Goal: Transaction & Acquisition: Download file/media

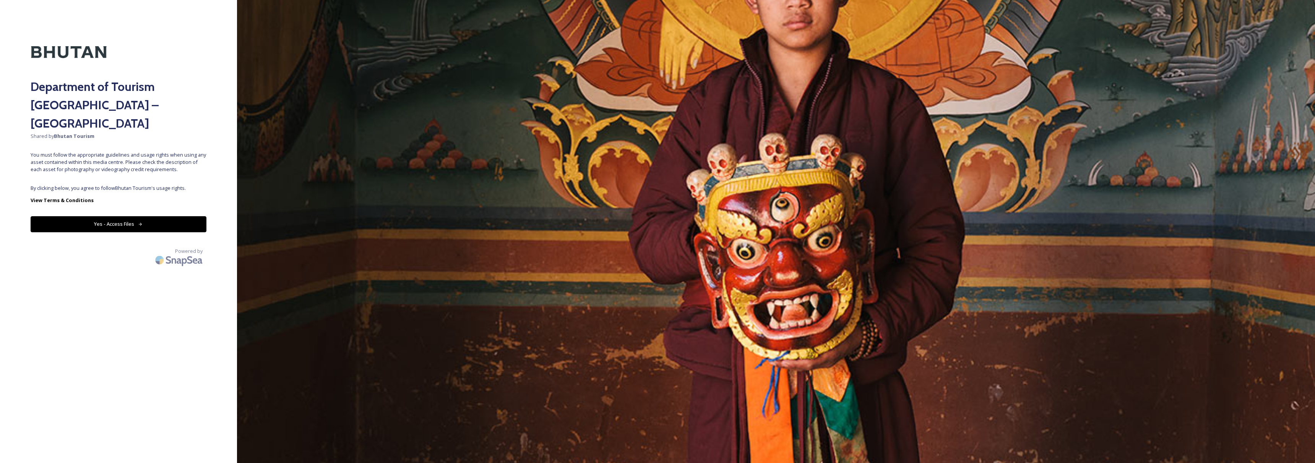
click at [168, 216] on button "Yes - Access Files" at bounding box center [119, 224] width 176 height 16
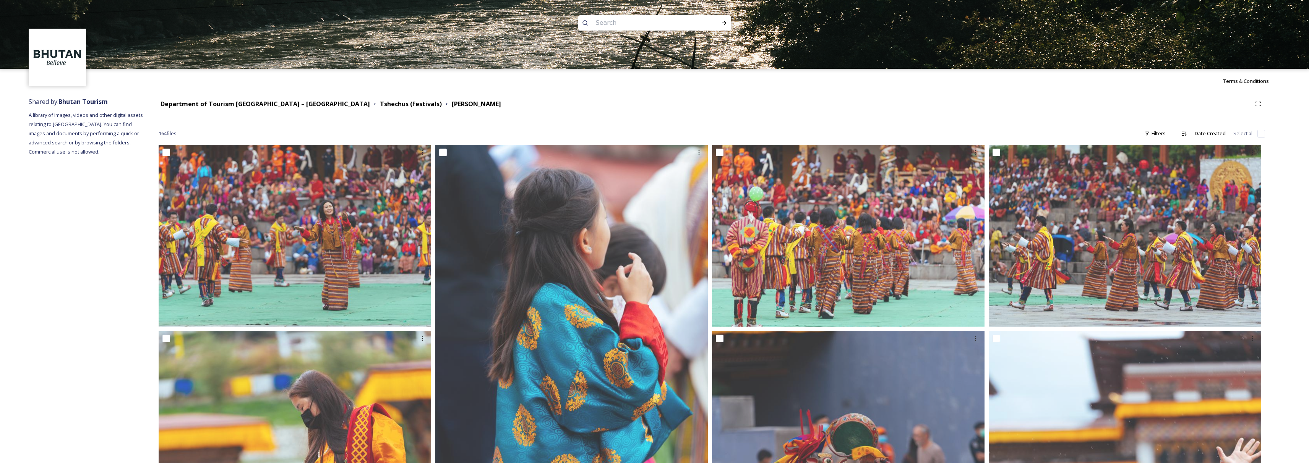
click at [248, 110] on div "Department of Tourism [GEOGRAPHIC_DATA] – Brand Centre Tshechus (Festivals) Thi…" at bounding box center [712, 104] width 1107 height 14
click at [250, 107] on strong "Department of Tourism [GEOGRAPHIC_DATA] – [GEOGRAPHIC_DATA]" at bounding box center [265, 104] width 209 height 8
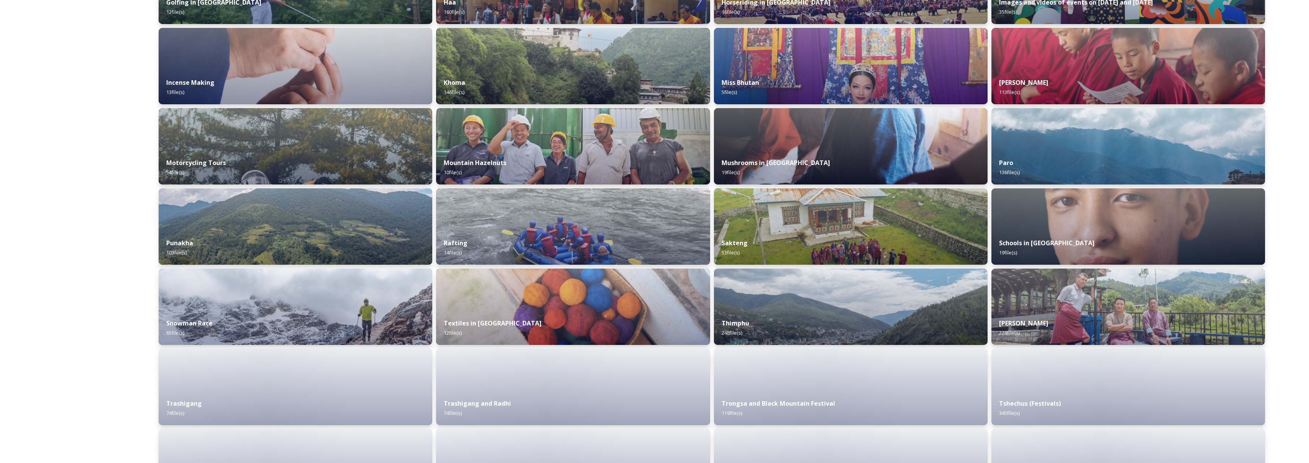
scroll to position [455, 0]
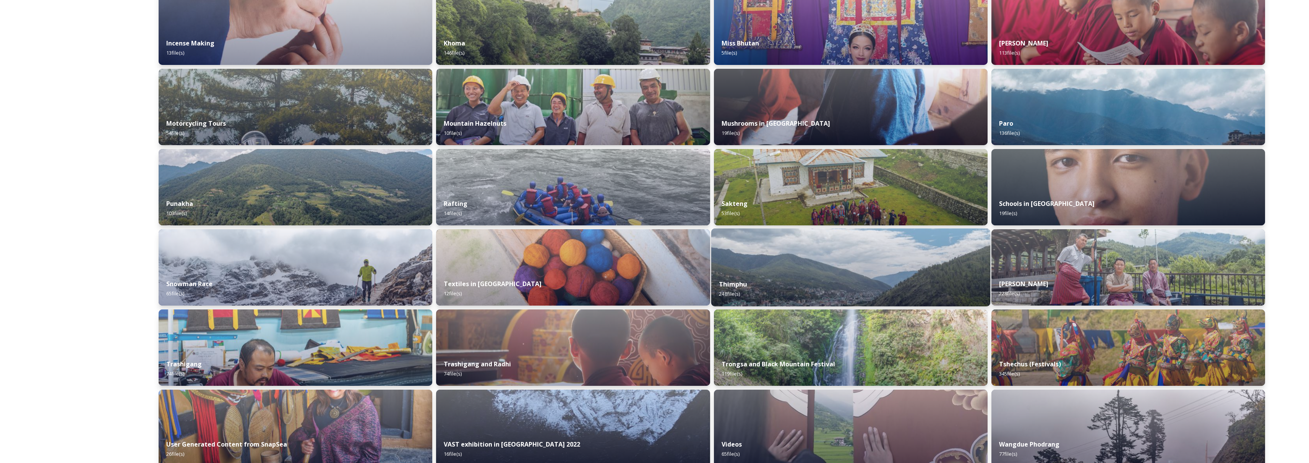
click at [863, 268] on img at bounding box center [850, 268] width 279 height 78
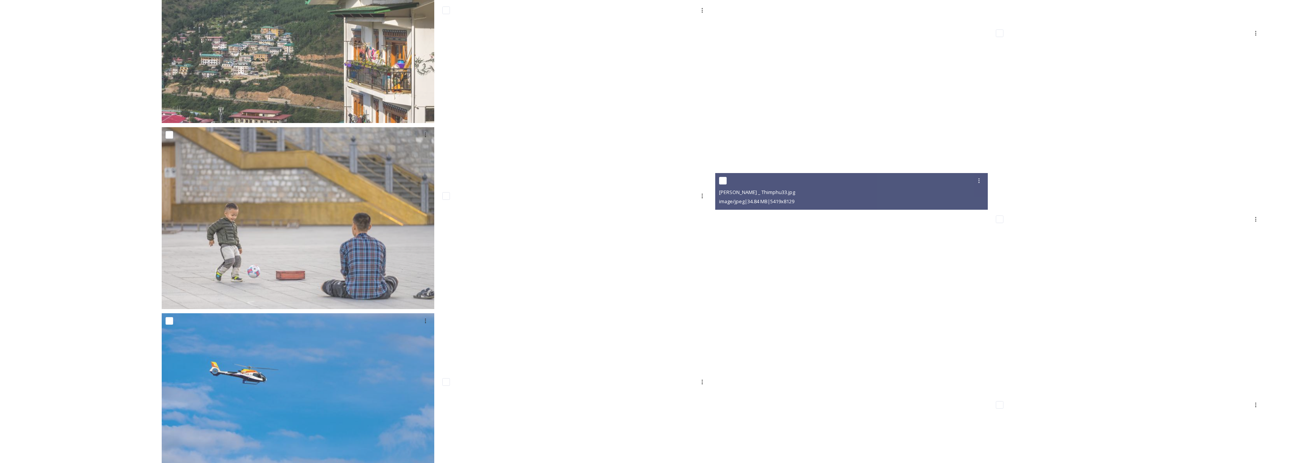
scroll to position [9715, 0]
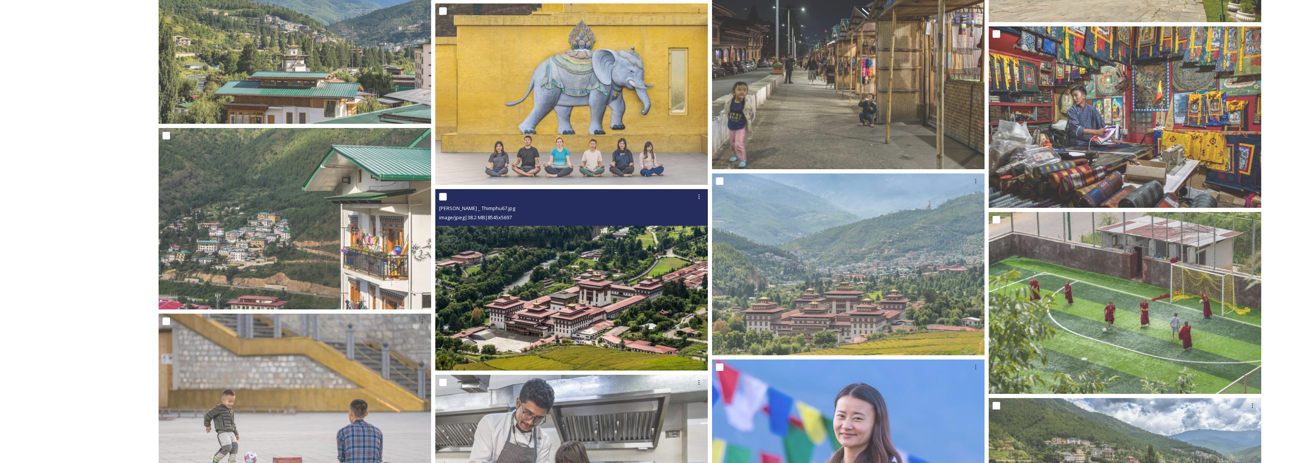
click at [623, 282] on img at bounding box center [571, 280] width 273 height 182
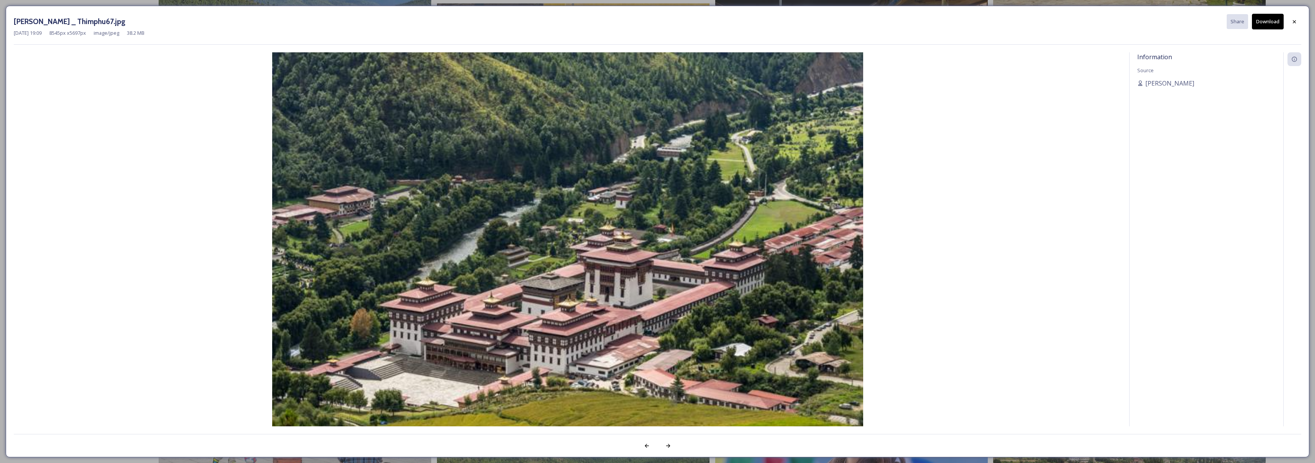
click at [1268, 23] on button "Download" at bounding box center [1268, 22] width 32 height 16
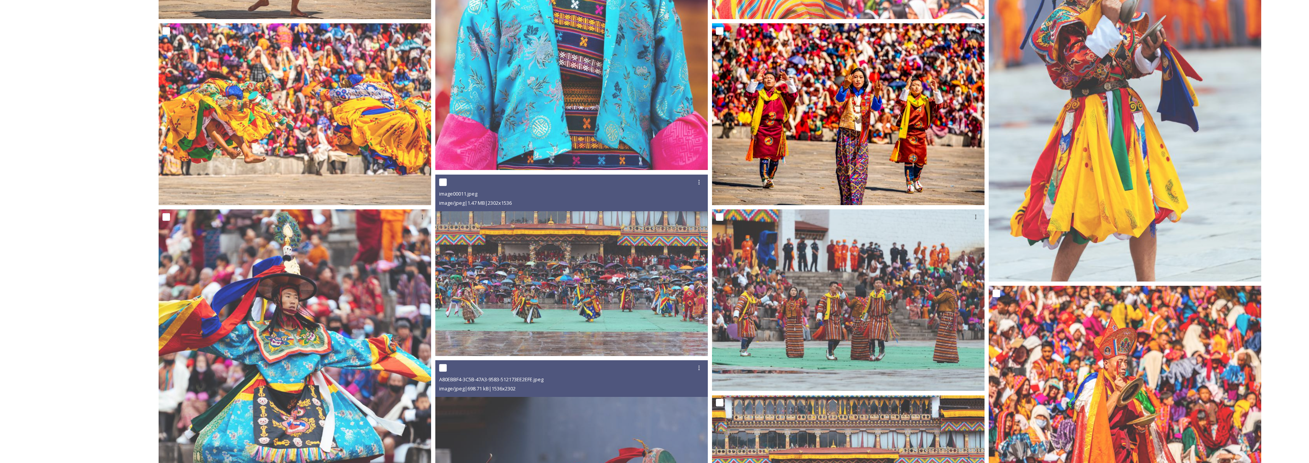
scroll to position [3234, 0]
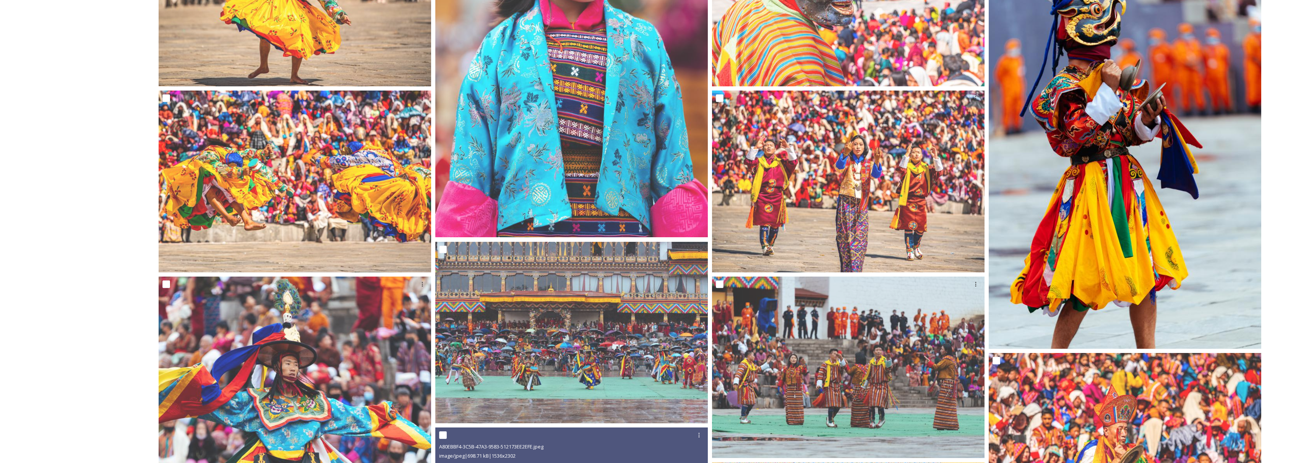
click at [1101, 187] on img at bounding box center [1125, 145] width 273 height 408
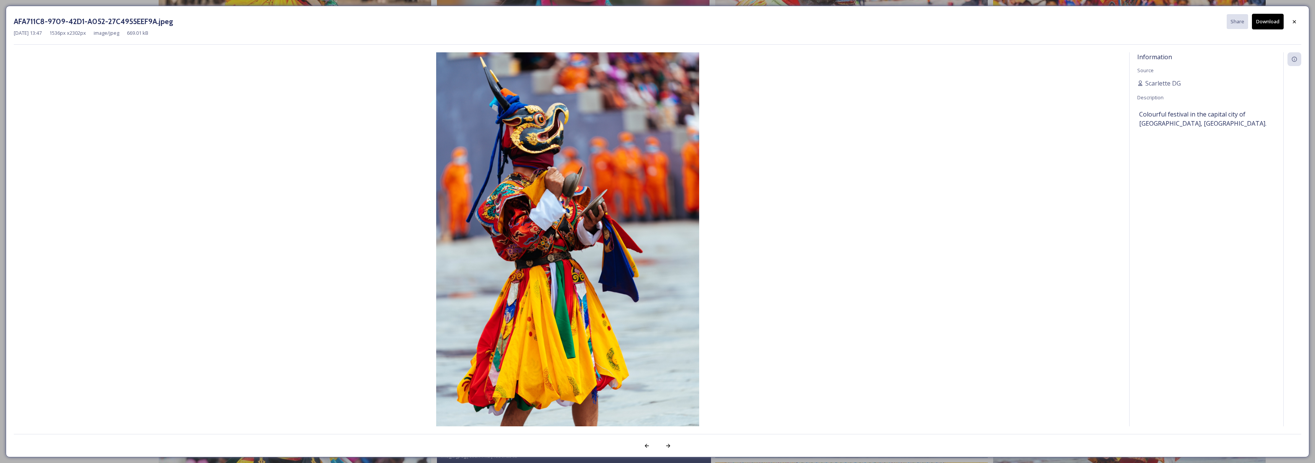
click at [1284, 15] on div "AFA711C8-9709-42D1-A052-27C4955EEF9A.jpeg Share Download" at bounding box center [657, 22] width 1287 height 16
click at [1100, 142] on img at bounding box center [568, 249] width 1108 height 395
click at [1257, 27] on button "Download" at bounding box center [1268, 22] width 32 height 16
click at [1292, 20] on icon at bounding box center [1294, 22] width 6 height 6
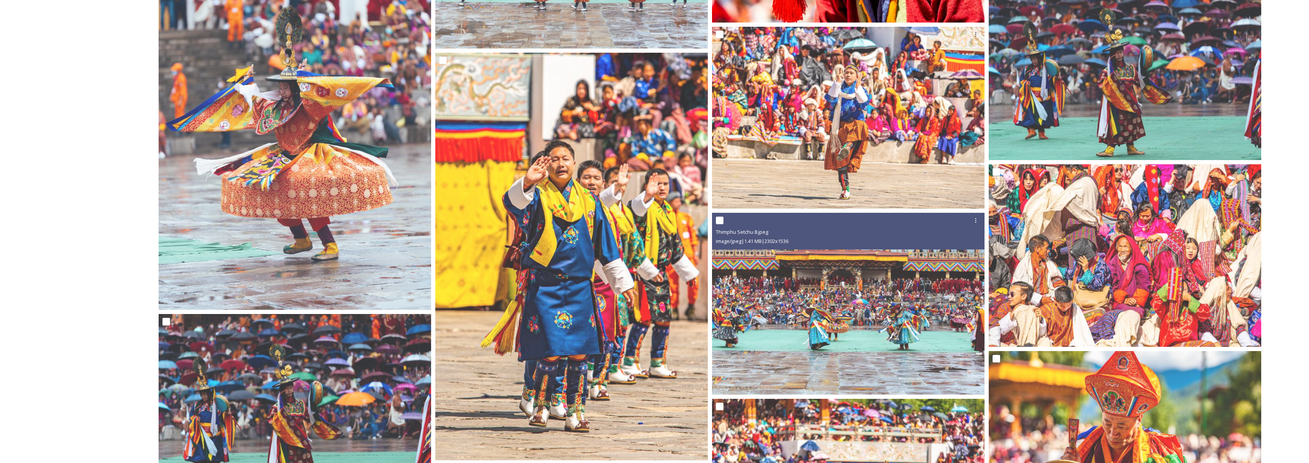
scroll to position [4213, 0]
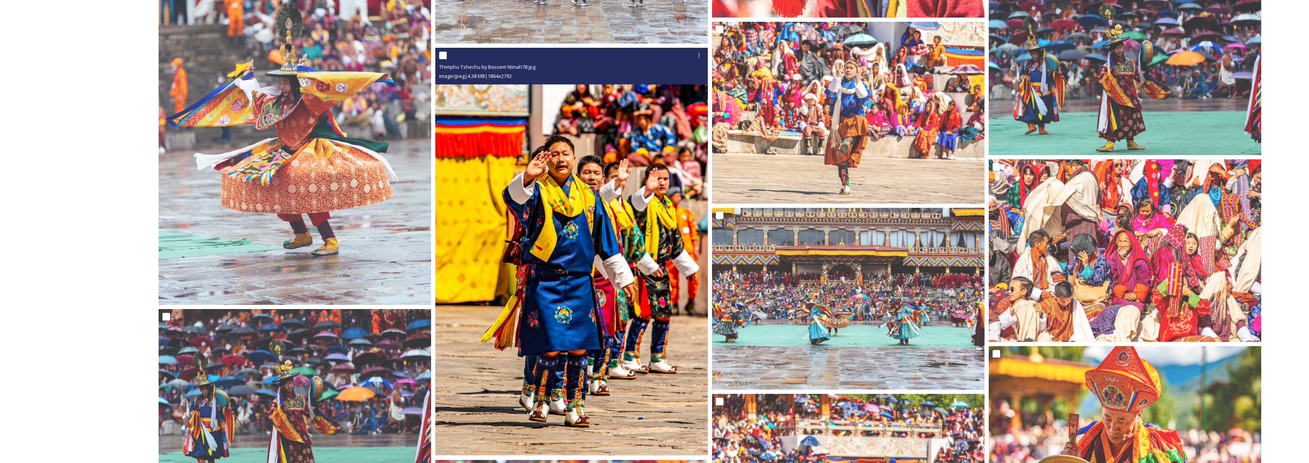
click at [628, 274] on img at bounding box center [571, 252] width 273 height 408
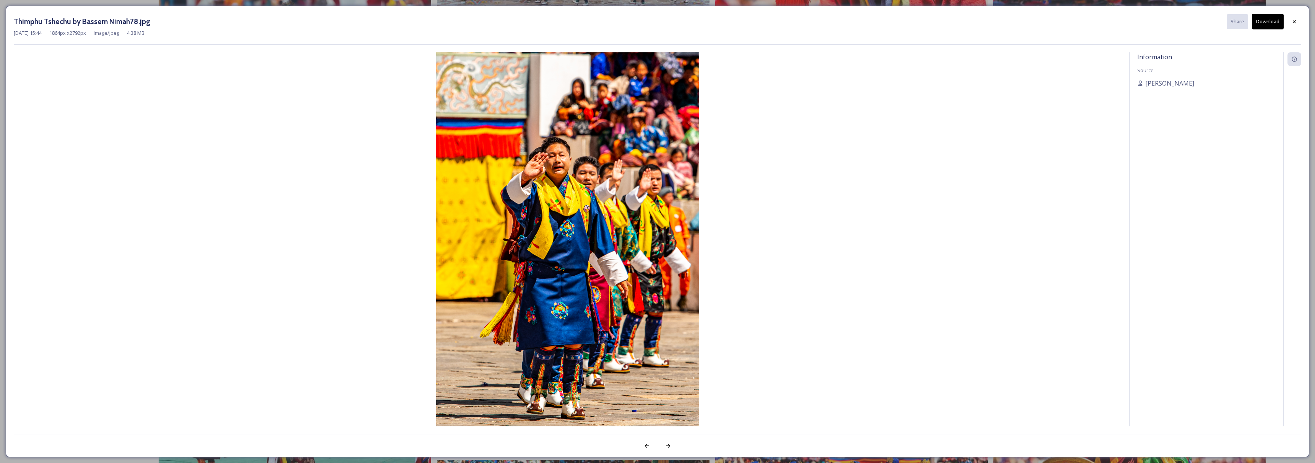
click at [1262, 24] on button "Download" at bounding box center [1268, 22] width 32 height 16
click at [1293, 24] on icon at bounding box center [1294, 22] width 6 height 6
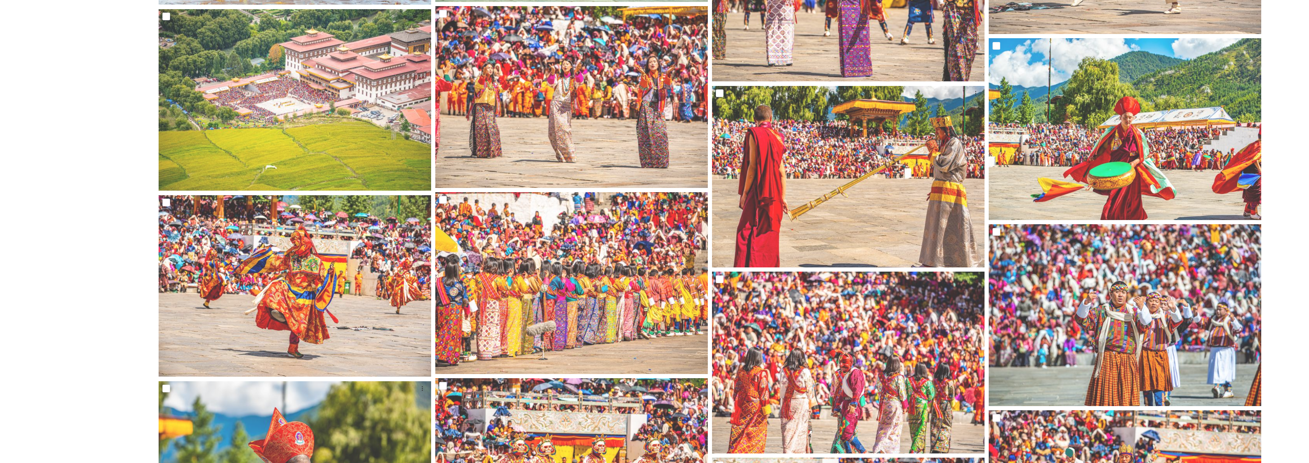
scroll to position [5299, 0]
